Goal: Task Accomplishment & Management: Manage account settings

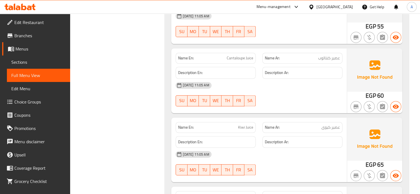
scroll to position [9192, 0]
click at [30, 5] on icon at bounding box center [19, 7] width 31 height 7
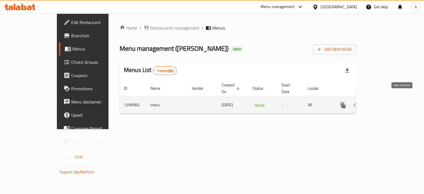
click at [385, 103] on icon "enhanced table" at bounding box center [382, 105] width 5 height 5
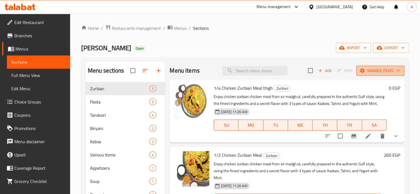
click at [380, 69] on span "Manage items" at bounding box center [379, 70] width 39 height 7
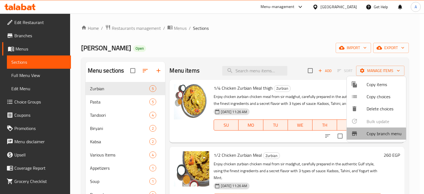
click at [356, 135] on icon at bounding box center [354, 133] width 7 height 7
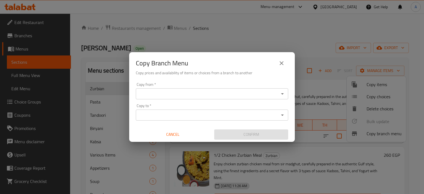
click at [281, 92] on icon "Open" at bounding box center [282, 93] width 7 height 7
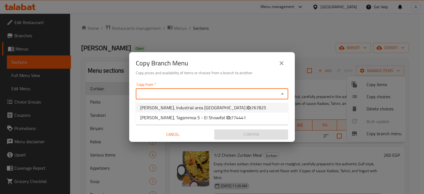
click at [240, 106] on li "[PERSON_NAME], Industrial area [GEOGRAPHIC_DATA] ID: 767825" at bounding box center [212, 108] width 152 height 10
type input "[PERSON_NAME], Industrial area [GEOGRAPHIC_DATA]"
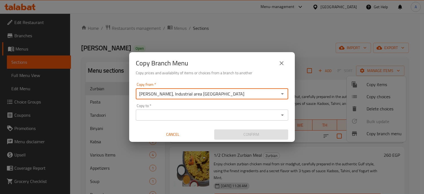
click at [287, 114] on div "Copy to *" at bounding box center [212, 115] width 152 height 11
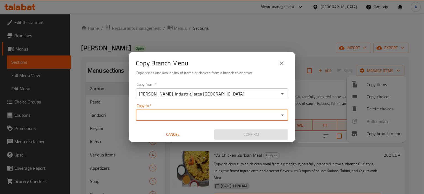
click at [283, 115] on icon "Open" at bounding box center [282, 114] width 3 height 1
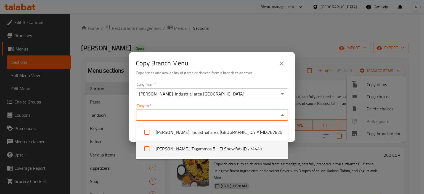
click at [259, 147] on li "[PERSON_NAME], Tagammoa 5 - El Showifat - ID: 774441" at bounding box center [212, 148] width 152 height 17
checkbox input "true"
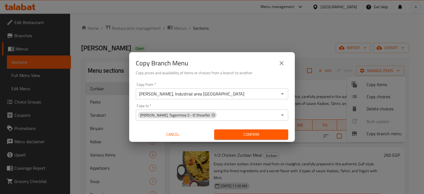
click at [291, 124] on div "Copy from   * [PERSON_NAME], Industrial area [GEOGRAPHIC_DATA] Copy from * Copy…" at bounding box center [212, 111] width 166 height 62
click at [270, 135] on span "Confirm" at bounding box center [251, 134] width 65 height 7
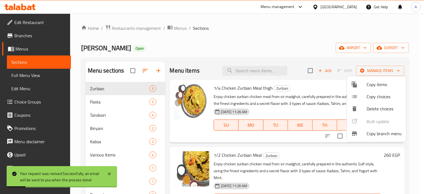
click at [41, 77] on div at bounding box center [212, 97] width 424 height 194
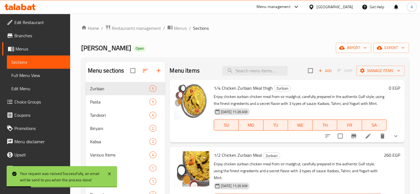
click at [41, 77] on span "Full Menu View" at bounding box center [38, 75] width 54 height 7
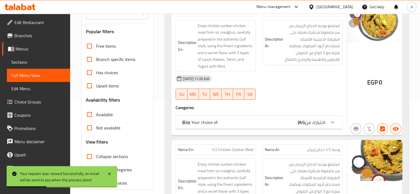
scroll to position [138, 0]
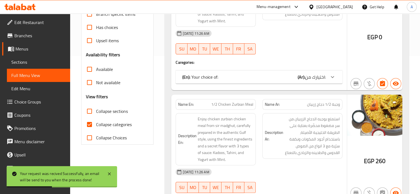
click at [123, 124] on span "Collapse categories" at bounding box center [114, 124] width 36 height 7
click at [96, 124] on input "Collapse categories" at bounding box center [89, 124] width 13 height 13
checkbox input "false"
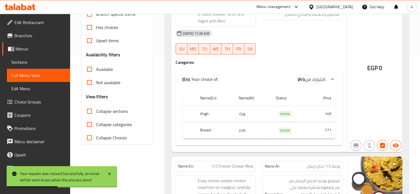
scroll to position [0, 0]
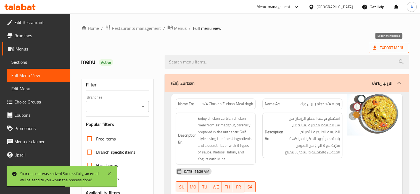
click at [382, 47] on span "Export Menu" at bounding box center [388, 47] width 31 height 7
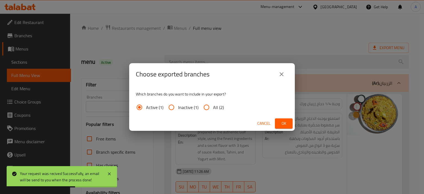
click at [218, 108] on span "All (2)" at bounding box center [218, 107] width 11 height 7
click at [213, 108] on input "All (2)" at bounding box center [206, 107] width 13 height 13
radio input "true"
click at [278, 122] on button "Ok" at bounding box center [284, 123] width 18 height 10
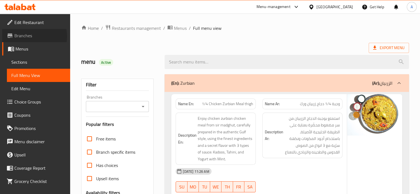
click at [32, 36] on span "Branches" at bounding box center [39, 35] width 51 height 7
